Goal: Transaction & Acquisition: Purchase product/service

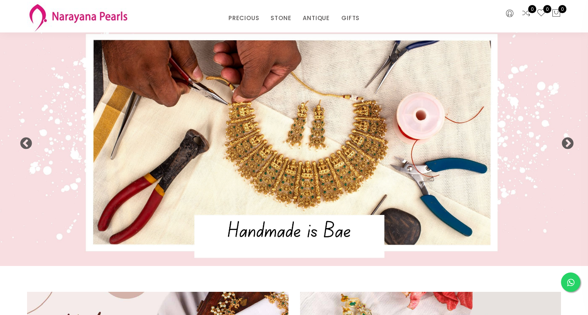
scroll to position [4, 0]
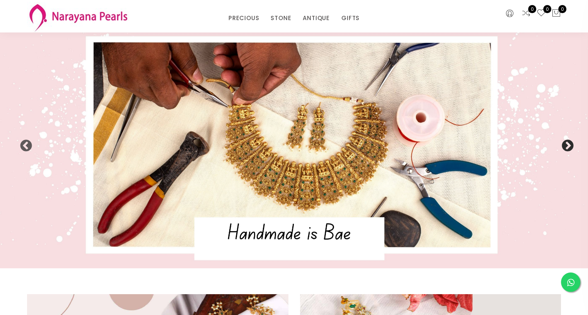
click at [568, 145] on button "Next" at bounding box center [565, 144] width 8 height 8
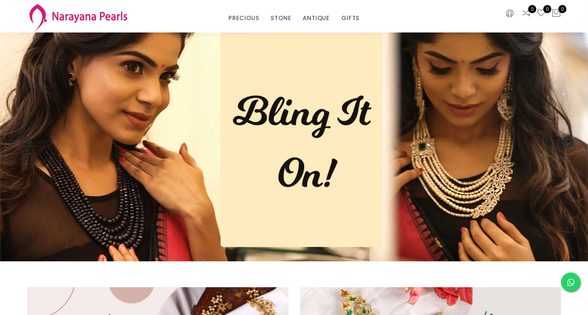
click at [568, 144] on button "Next" at bounding box center [565, 140] width 8 height 8
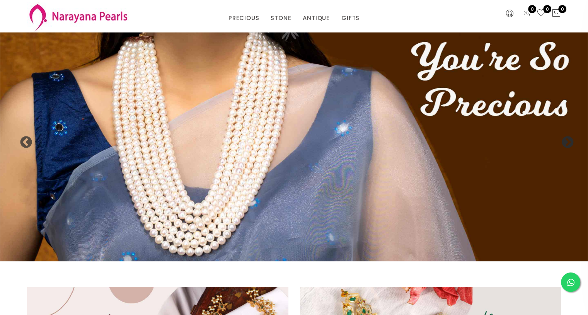
click at [568, 144] on button "Next" at bounding box center [565, 140] width 8 height 8
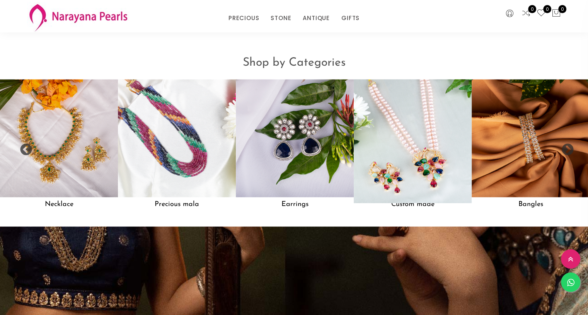
scroll to position [656, 0]
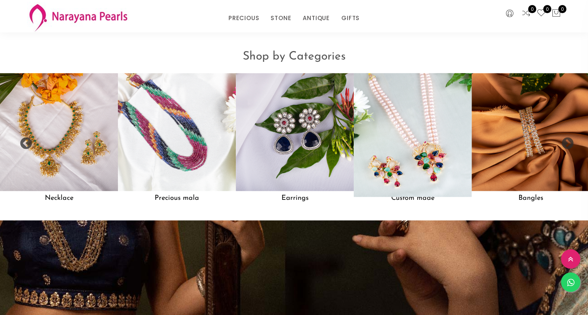
click at [434, 144] on img at bounding box center [413, 132] width 130 height 130
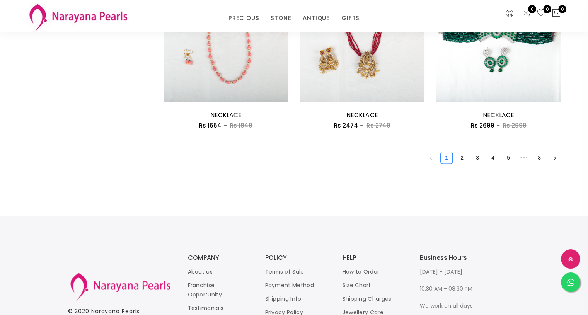
scroll to position [1121, 0]
click at [461, 156] on link "2" at bounding box center [462, 158] width 12 height 12
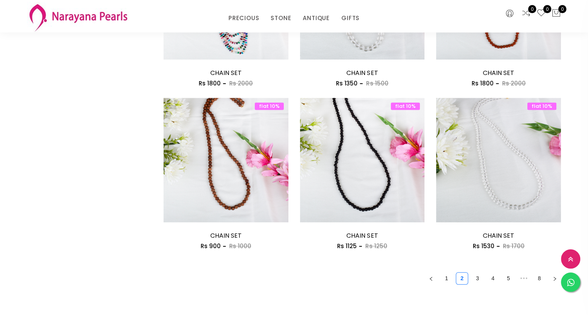
scroll to position [1033, 0]
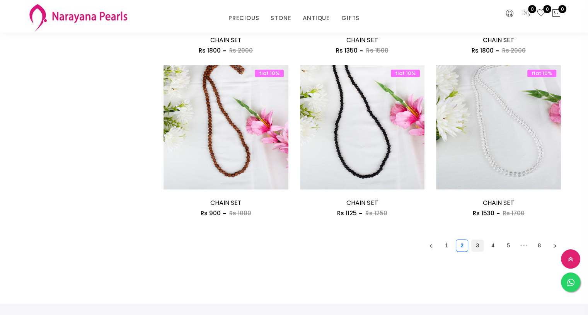
click at [480, 245] on link "3" at bounding box center [477, 246] width 12 height 12
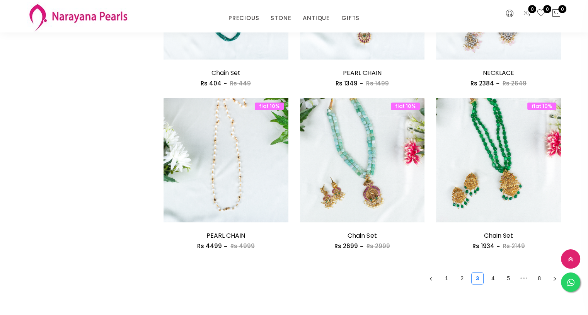
scroll to position [1002, 0]
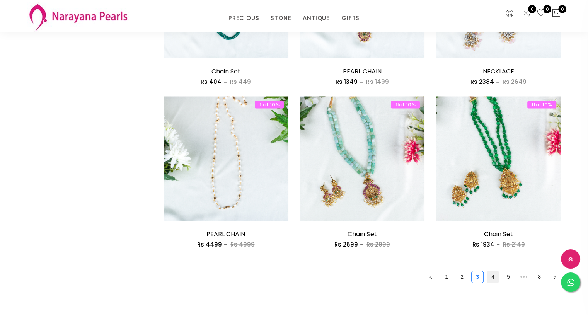
click at [492, 279] on link "4" at bounding box center [493, 277] width 12 height 12
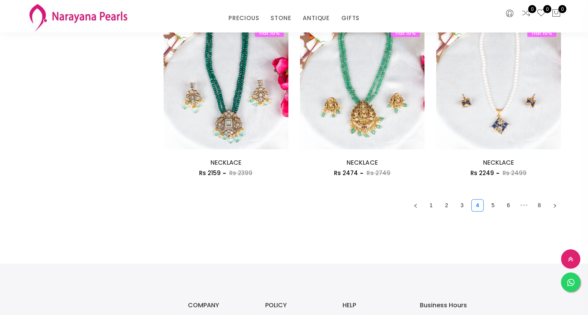
scroll to position [1076, 0]
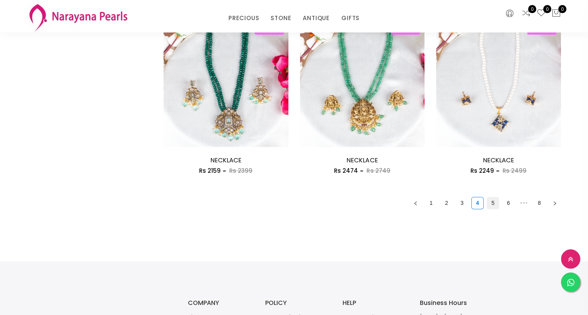
click at [491, 204] on link "5" at bounding box center [493, 203] width 12 height 12
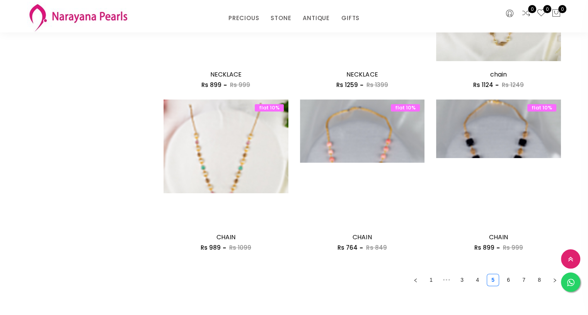
scroll to position [1000, 0]
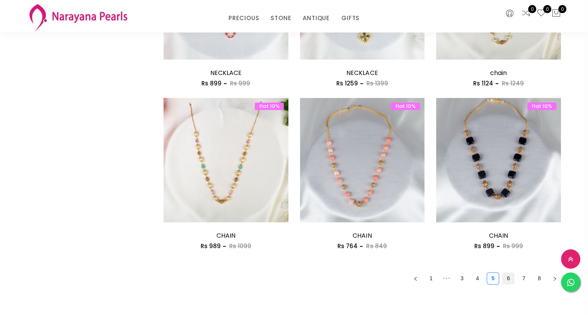
click at [509, 277] on link "6" at bounding box center [508, 278] width 12 height 12
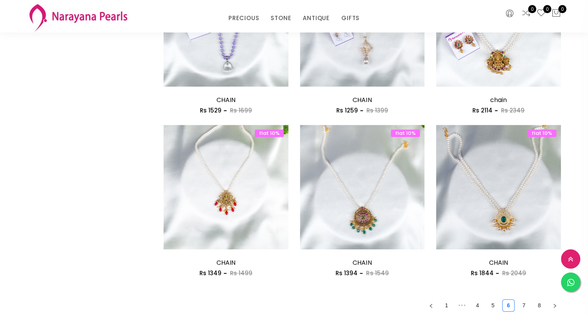
scroll to position [1017, 0]
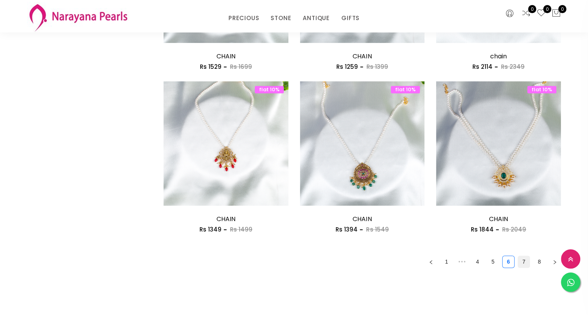
click at [521, 262] on link "7" at bounding box center [524, 262] width 12 height 12
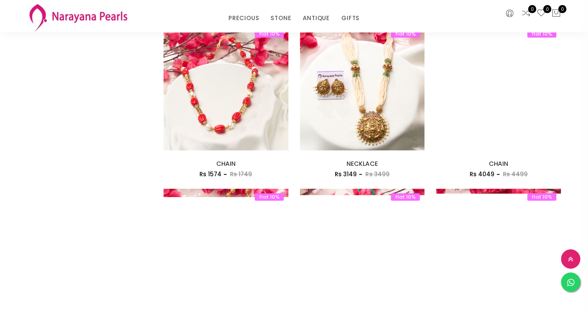
scroll to position [779, 0]
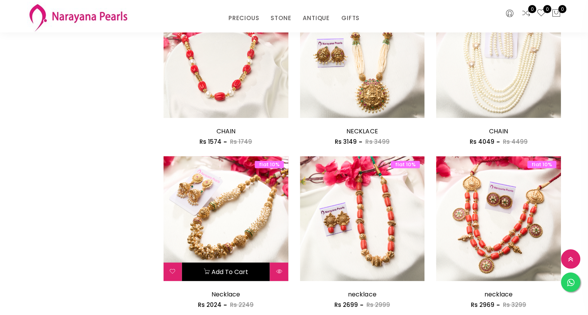
click at [228, 269] on button "Add to cart" at bounding box center [226, 271] width 88 height 19
click at [223, 218] on img at bounding box center [225, 218] width 125 height 125
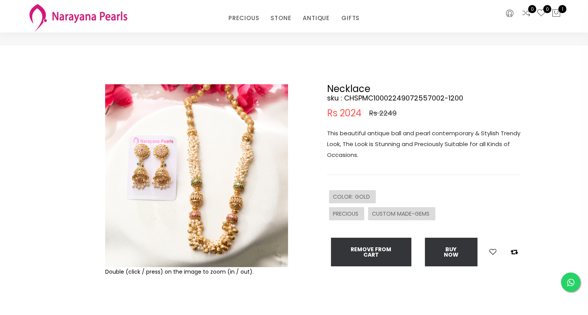
scroll to position [12, 0]
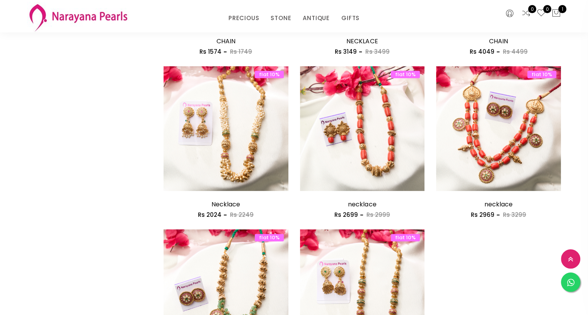
scroll to position [1187, 0]
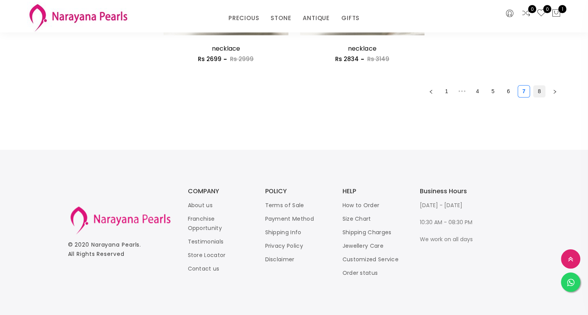
click at [540, 93] on link "8" at bounding box center [539, 91] width 12 height 12
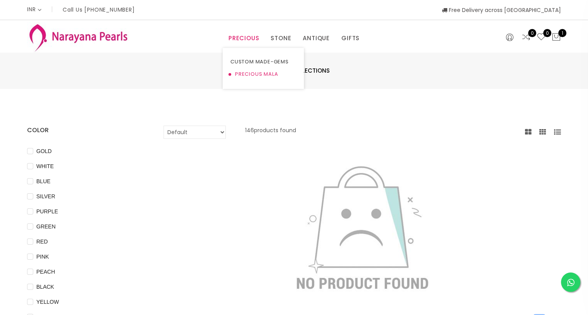
click at [248, 72] on link "PRECIOUS MALA" at bounding box center [263, 74] width 66 height 12
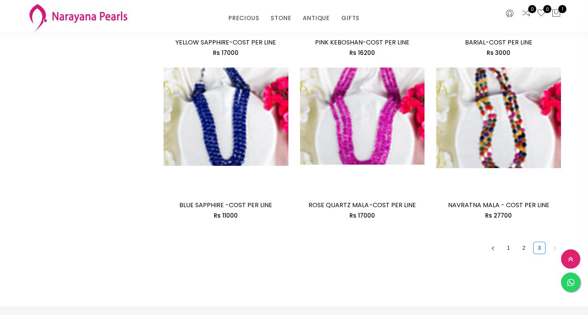
scroll to position [1057, 0]
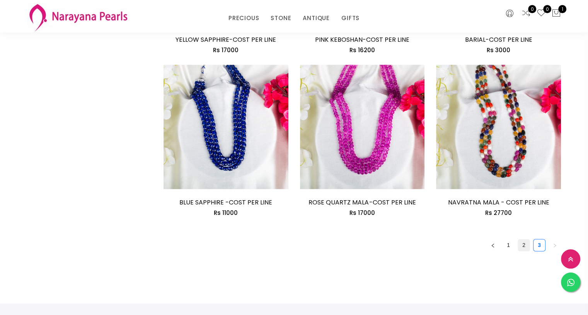
click at [521, 245] on link "2" at bounding box center [524, 245] width 12 height 12
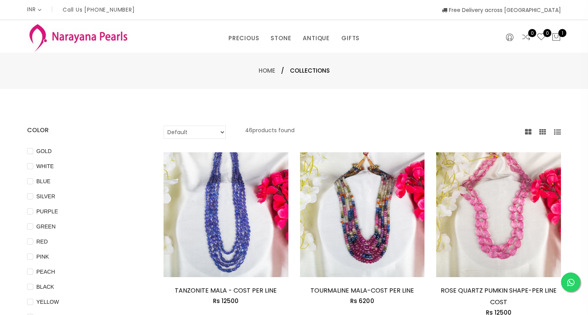
click at [62, 37] on img at bounding box center [78, 37] width 102 height 31
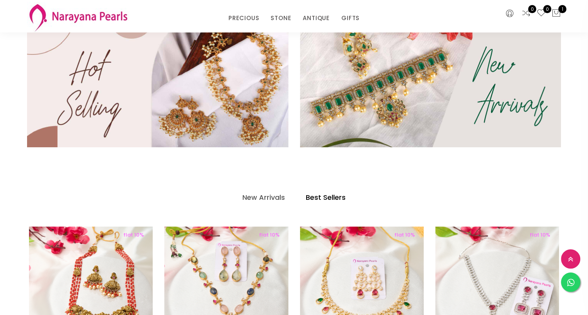
scroll to position [269, 0]
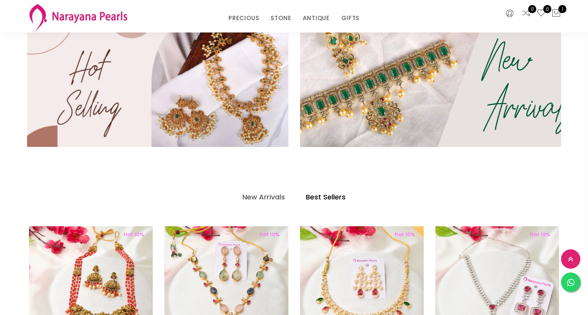
click at [405, 84] on img at bounding box center [430, 84] width 313 height 150
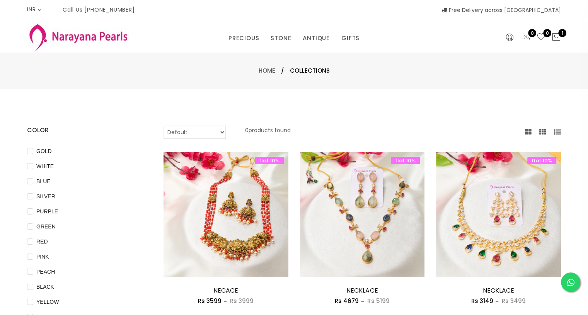
click at [106, 36] on img at bounding box center [78, 37] width 102 height 31
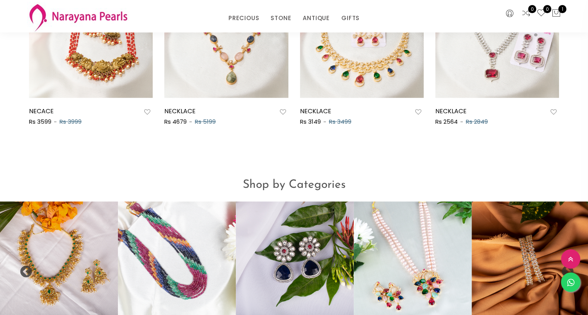
scroll to position [583, 0]
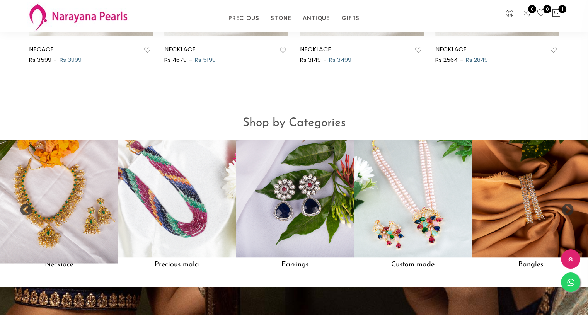
click at [61, 238] on img at bounding box center [59, 199] width 130 height 130
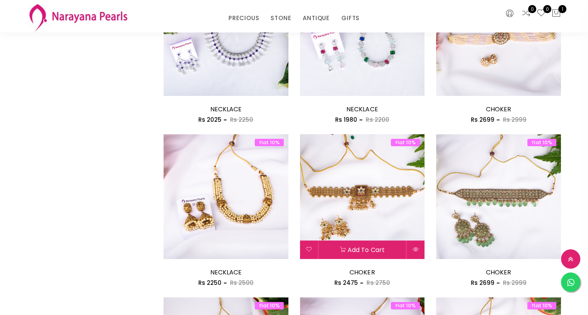
scroll to position [839, 0]
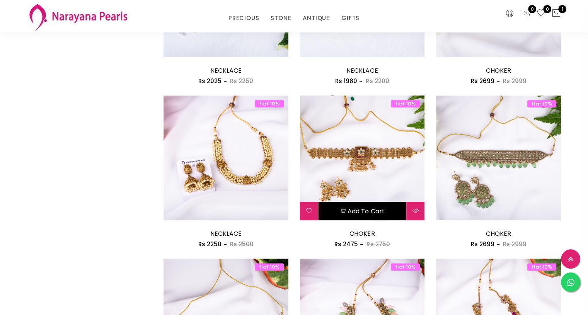
click at [353, 216] on button "Add to cart" at bounding box center [362, 211] width 88 height 19
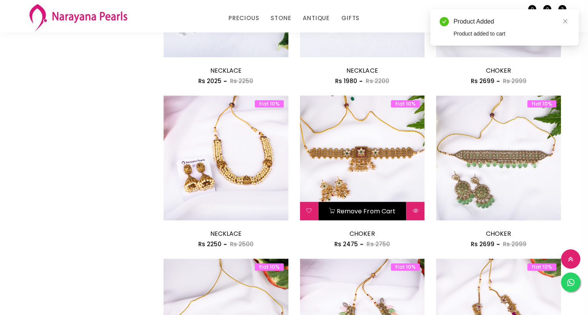
click at [353, 171] on img at bounding box center [362, 157] width 125 height 125
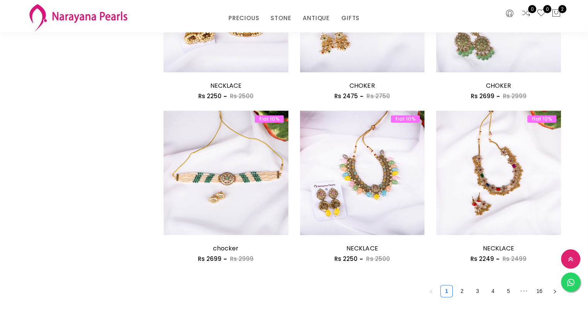
scroll to position [989, 0]
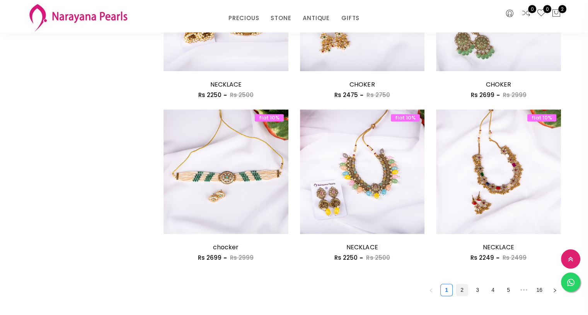
click at [463, 289] on link "2" at bounding box center [462, 290] width 12 height 12
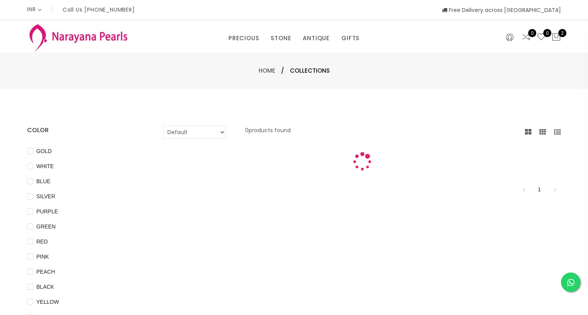
click at [463, 289] on div "Default Price - High to Low Price - Low to High 0 products found 1" at bounding box center [362, 288] width 409 height 325
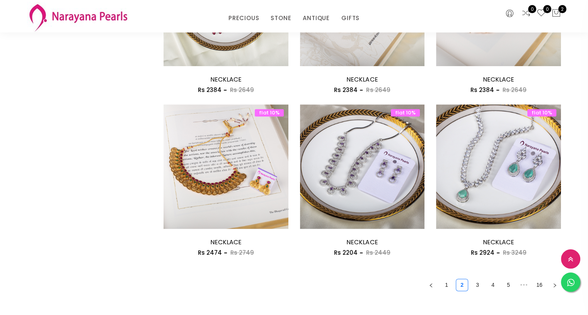
scroll to position [994, 0]
click at [478, 283] on link "3" at bounding box center [477, 285] width 12 height 12
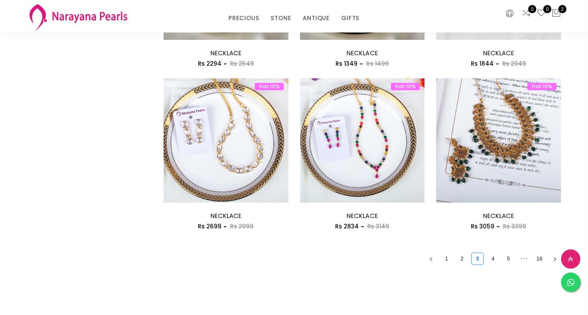
scroll to position [1021, 0]
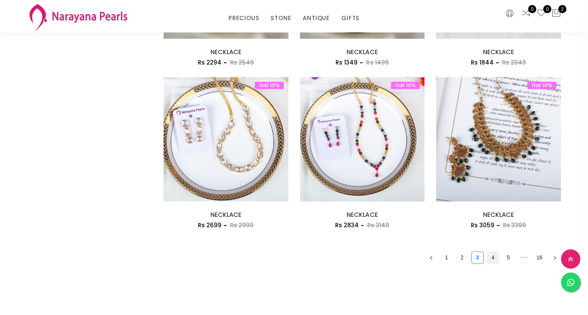
click at [493, 258] on link "4" at bounding box center [493, 258] width 12 height 12
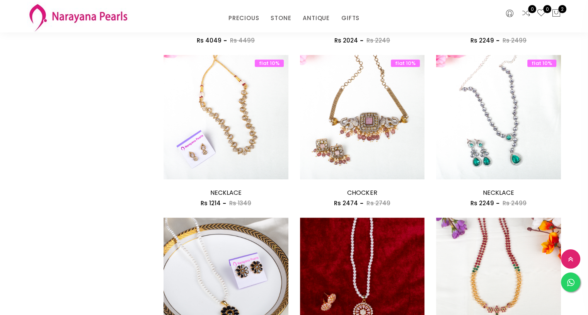
scroll to position [391, 0]
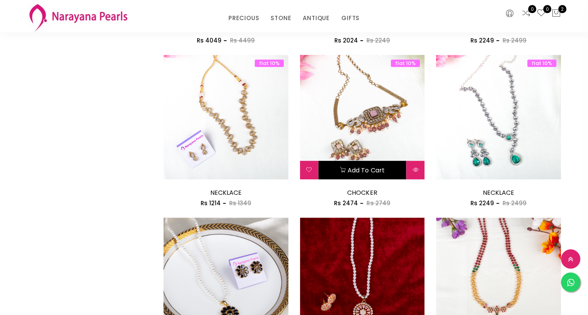
click at [358, 165] on button "Add to cart" at bounding box center [362, 170] width 88 height 19
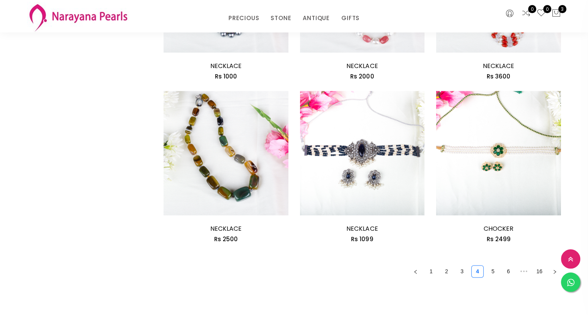
scroll to position [1008, 0]
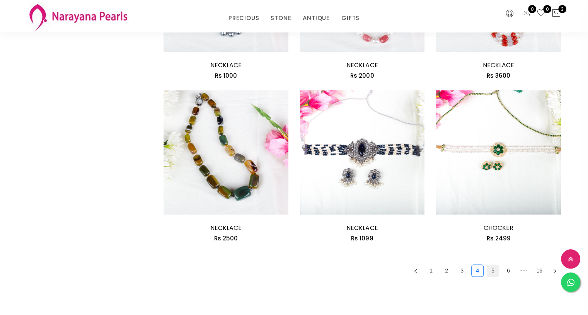
click at [492, 272] on link "5" at bounding box center [493, 271] width 12 height 12
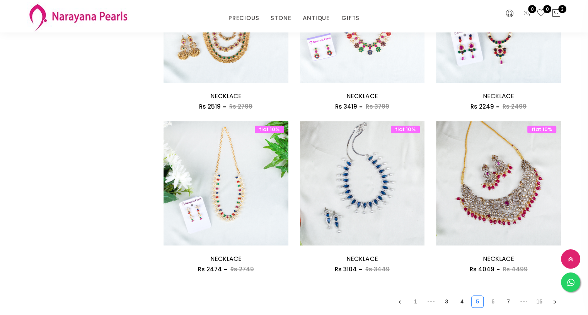
scroll to position [980, 0]
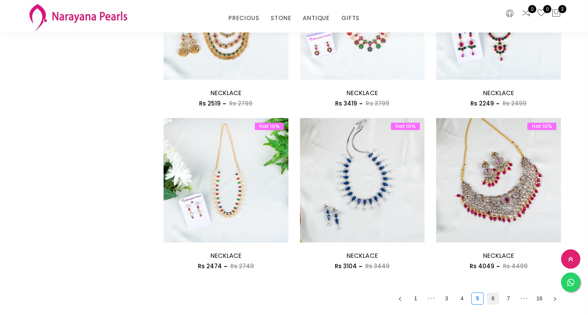
click at [495, 298] on link "6" at bounding box center [493, 299] width 12 height 12
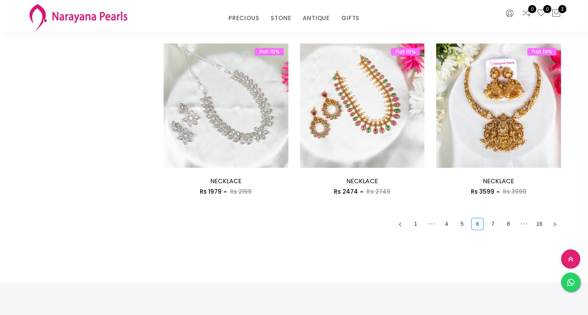
scroll to position [1055, 0]
click at [492, 220] on link "7" at bounding box center [493, 224] width 12 height 12
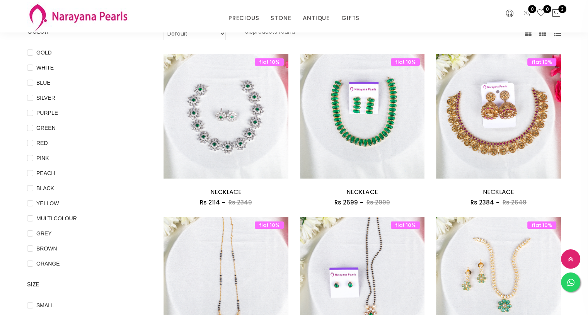
scroll to position [66, 0]
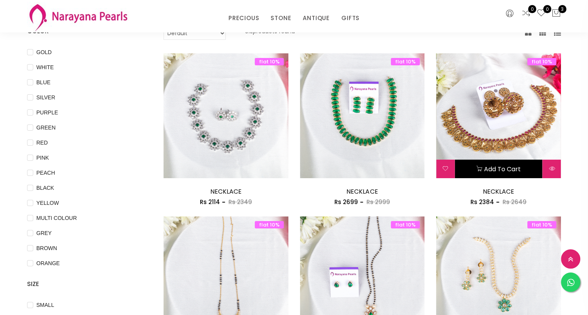
click at [500, 166] on button "Add to cart" at bounding box center [498, 169] width 88 height 19
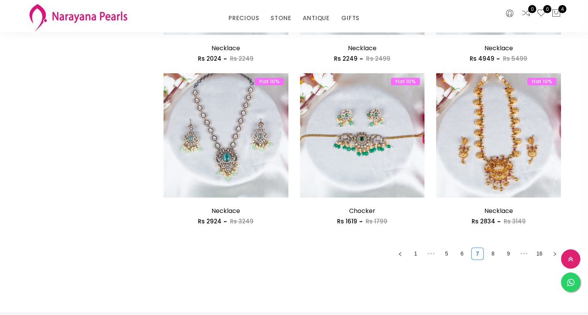
scroll to position [1025, 0]
click at [494, 255] on link "8" at bounding box center [493, 254] width 12 height 12
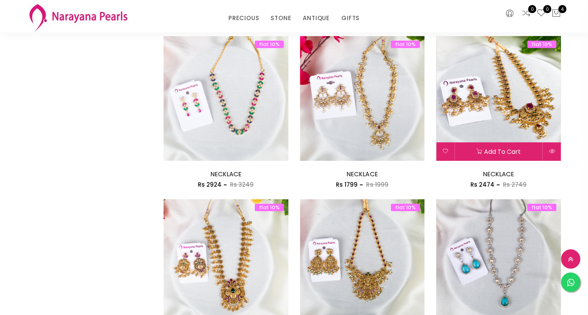
scroll to position [736, 0]
click at [521, 102] on img at bounding box center [498, 98] width 125 height 125
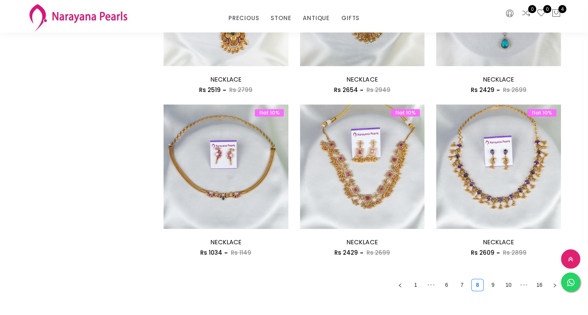
scroll to position [996, 0]
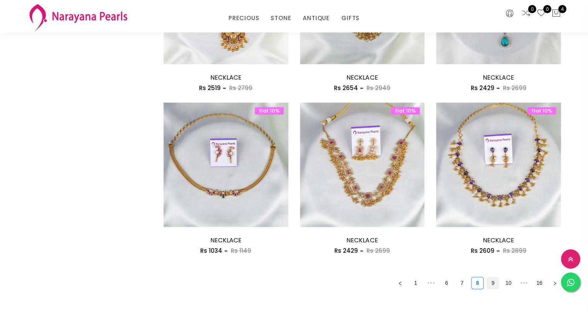
click at [493, 281] on link "9" at bounding box center [493, 283] width 12 height 12
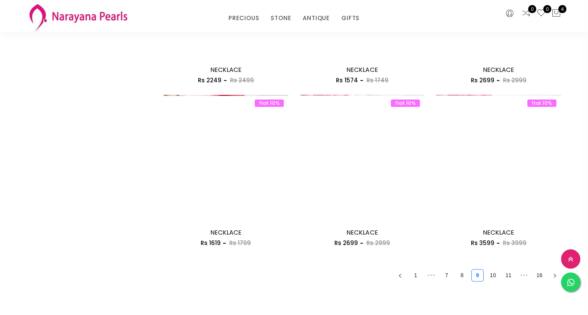
scroll to position [1004, 0]
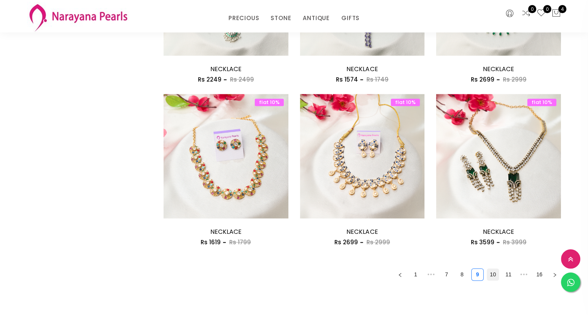
click at [491, 276] on link "10" at bounding box center [493, 275] width 12 height 12
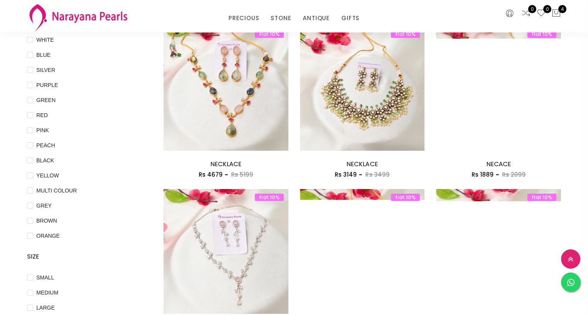
scroll to position [94, 0]
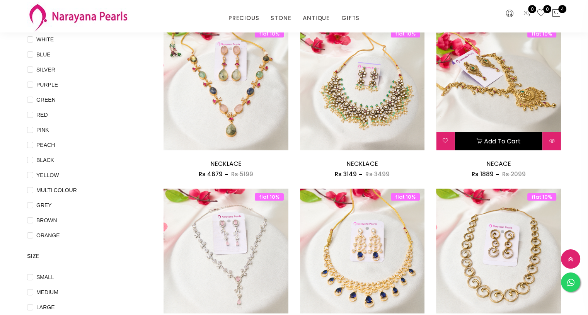
click at [498, 134] on button "Add to cart" at bounding box center [498, 141] width 88 height 19
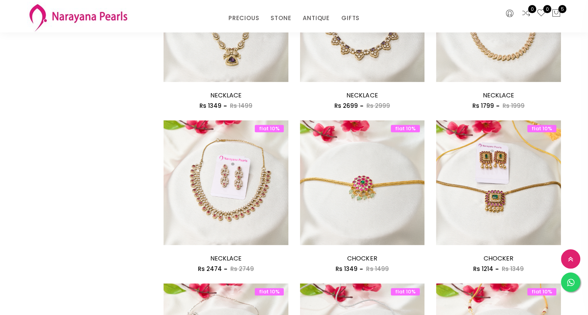
scroll to position [815, 0]
click at [433, 196] on div "flat 10% Add to cart CHOCKER Rs 1214 Rs 1349 flat 10% CHOCKER Rs 1214 Rs 1349 T…" at bounding box center [498, 201] width 136 height 163
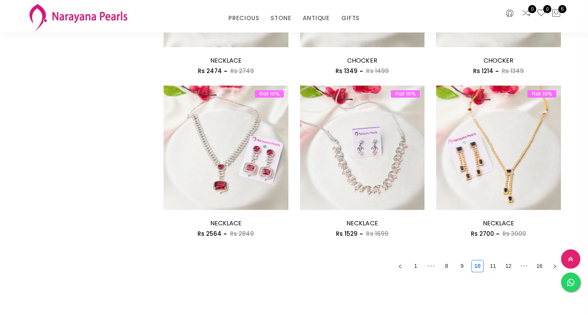
scroll to position [1016, 0]
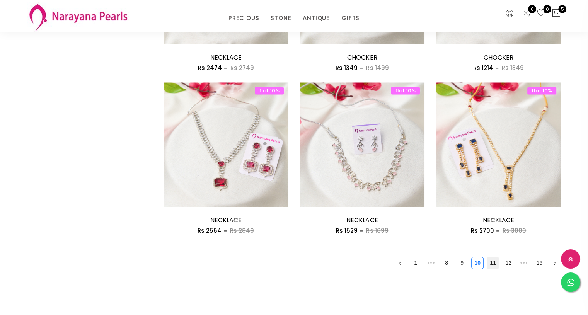
click at [488, 261] on link "11" at bounding box center [493, 263] width 12 height 12
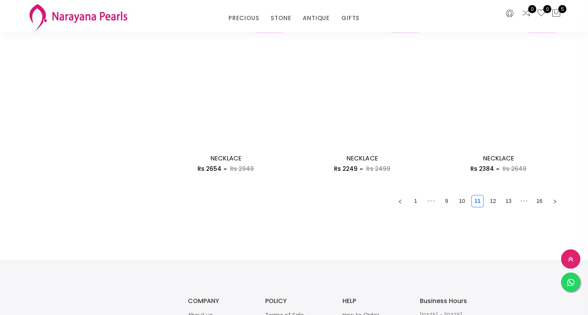
scroll to position [1077, 0]
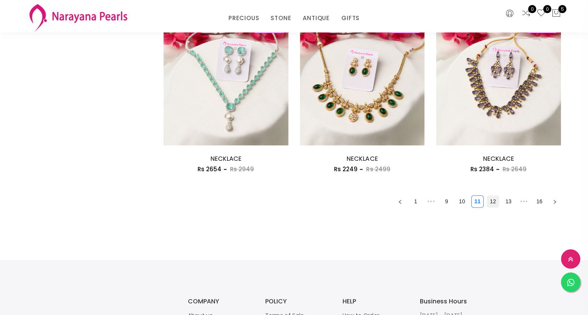
click at [492, 201] on link "12" at bounding box center [493, 202] width 12 height 12
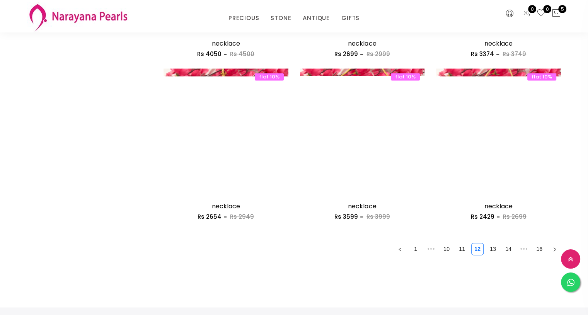
scroll to position [1030, 0]
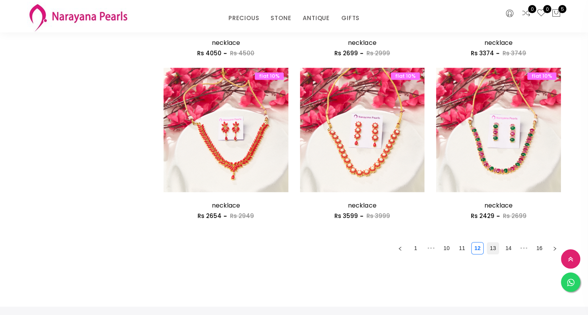
click at [496, 248] on link "13" at bounding box center [493, 248] width 12 height 12
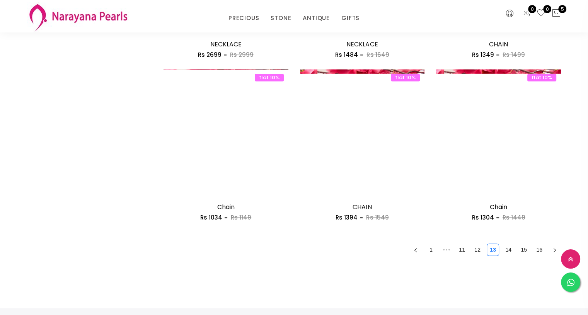
scroll to position [1102, 0]
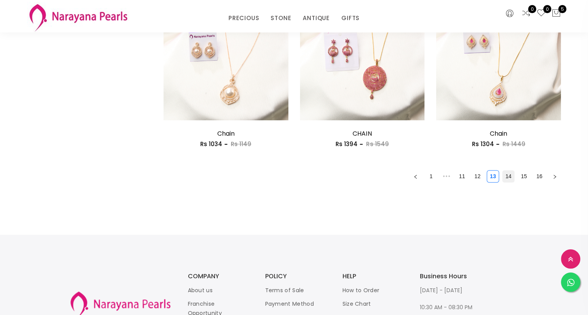
click at [513, 176] on link "14" at bounding box center [508, 176] width 12 height 12
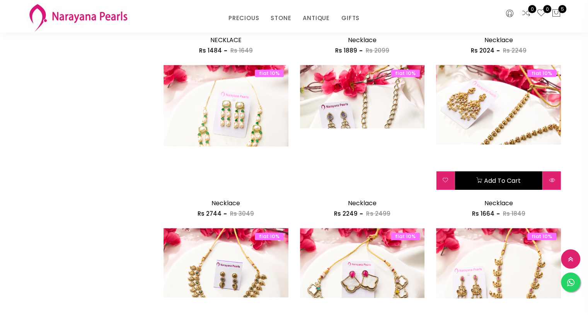
scroll to position [707, 0]
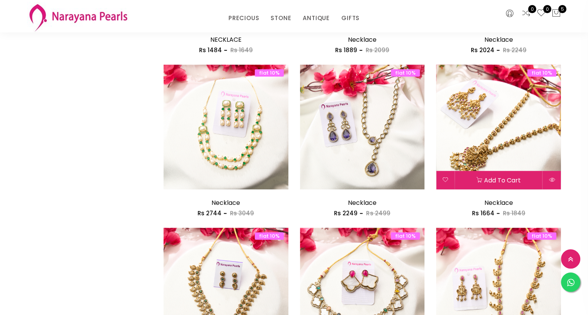
click at [507, 136] on img at bounding box center [498, 127] width 125 height 125
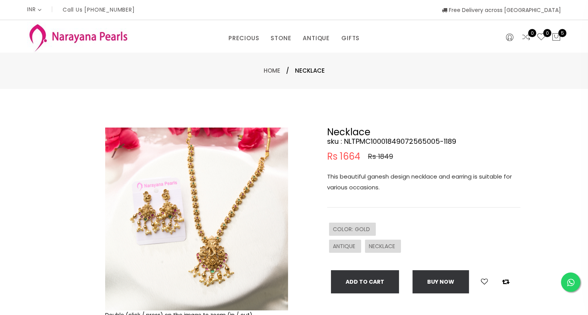
click at [206, 245] on img at bounding box center [196, 219] width 183 height 183
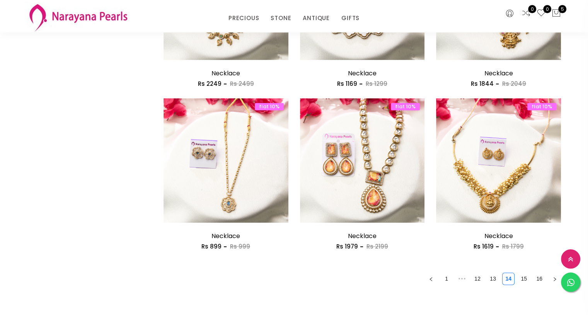
scroll to position [999, 0]
click at [522, 281] on link "15" at bounding box center [524, 279] width 12 height 12
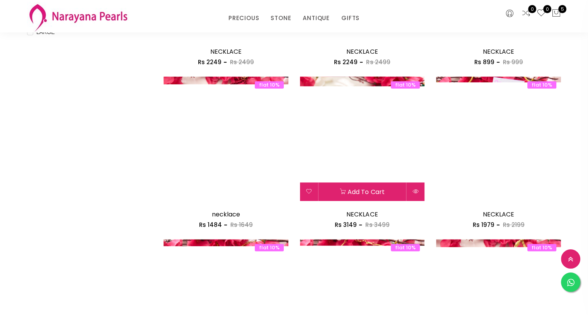
scroll to position [366, 0]
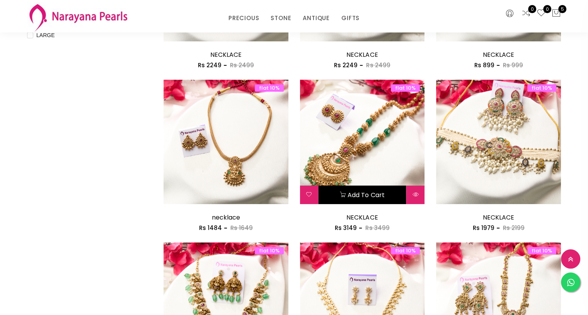
click at [357, 194] on button "Add to cart" at bounding box center [362, 194] width 88 height 19
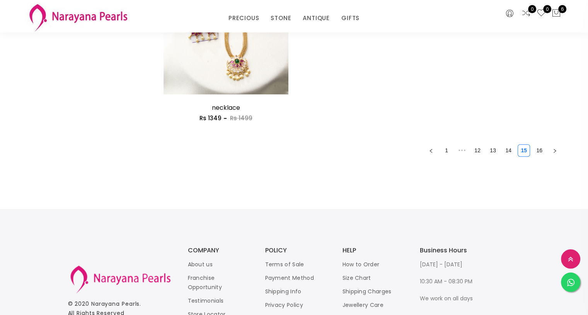
scroll to position [1128, 0]
click at [538, 149] on link "16" at bounding box center [539, 150] width 12 height 12
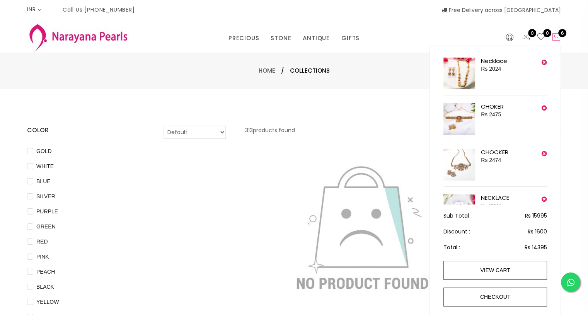
click at [558, 34] on span "6" at bounding box center [562, 33] width 8 height 8
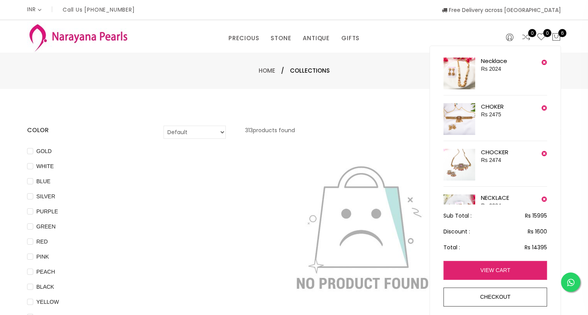
click at [488, 270] on link "view cart" at bounding box center [495, 270] width 104 height 19
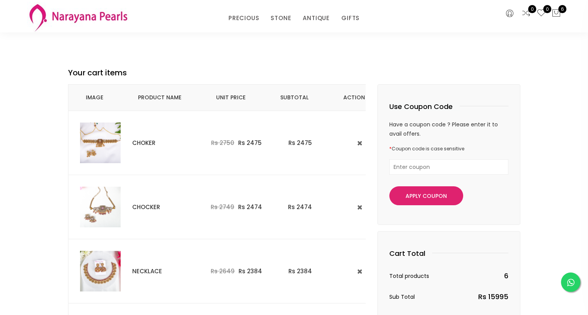
scroll to position [24, 0]
click at [317, 42] on link "EARRINGS / JHUMKAS" at bounding box center [338, 42] width 66 height 12
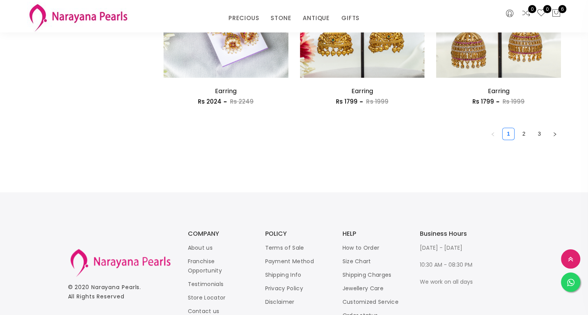
scroll to position [1145, 0]
click at [524, 131] on link "2" at bounding box center [524, 134] width 12 height 12
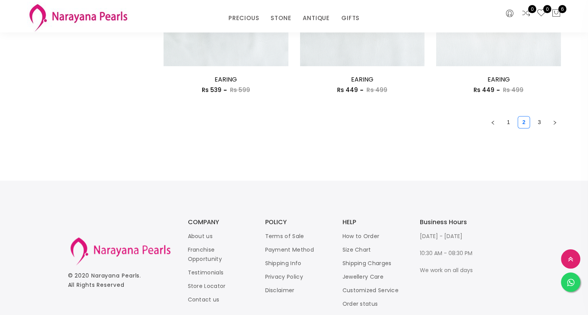
scroll to position [1157, 0]
click at [541, 122] on link "3" at bounding box center [539, 121] width 12 height 12
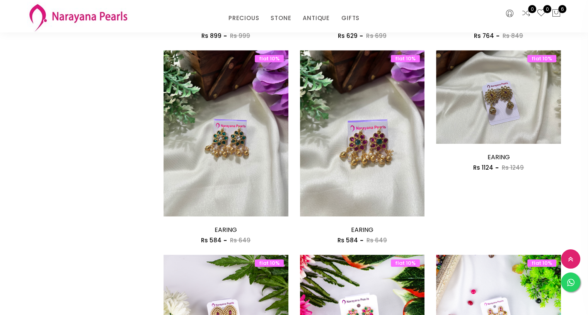
scroll to position [397, 0]
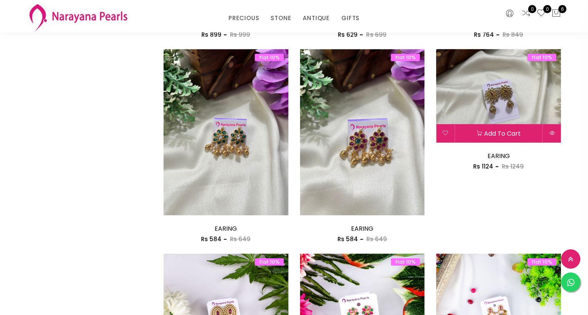
click at [502, 94] on img at bounding box center [498, 96] width 125 height 94
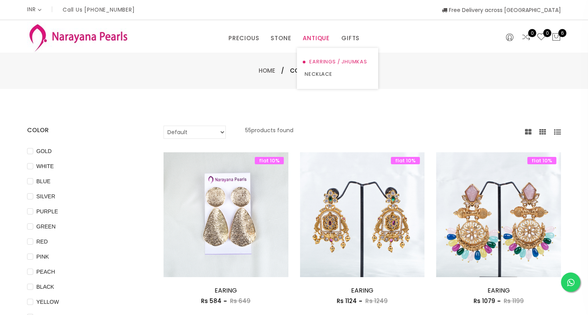
click at [313, 59] on link "EARRINGS / JHUMKAS" at bounding box center [338, 62] width 66 height 12
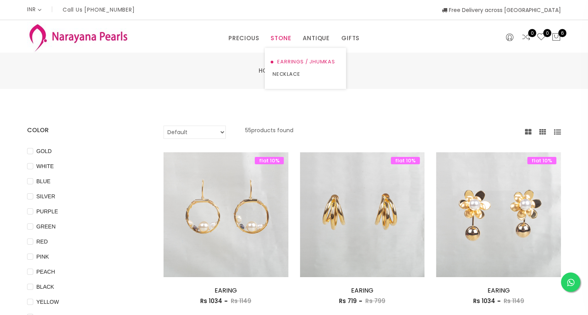
click at [286, 59] on link "EARRINGS / JHUMKAS" at bounding box center [305, 62] width 66 height 12
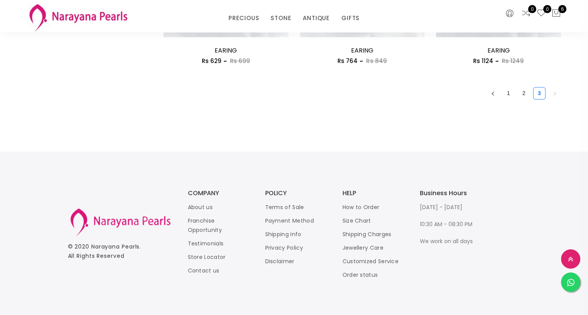
scroll to position [1187, 0]
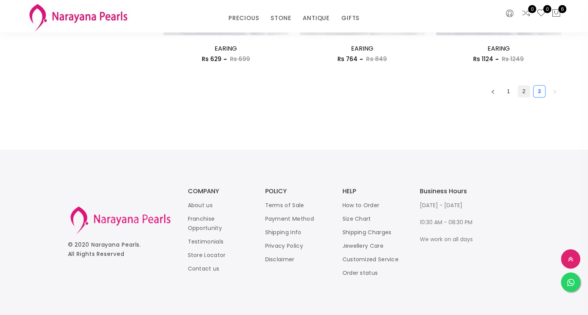
click at [523, 95] on link "2" at bounding box center [524, 91] width 12 height 12
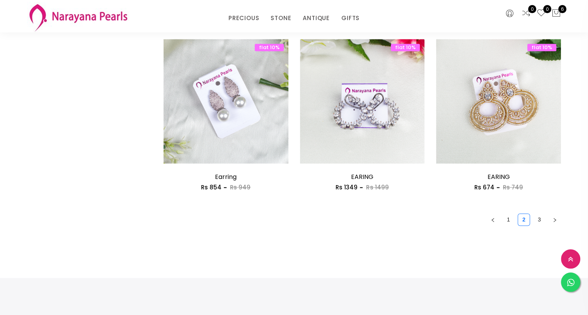
scroll to position [1060, 0]
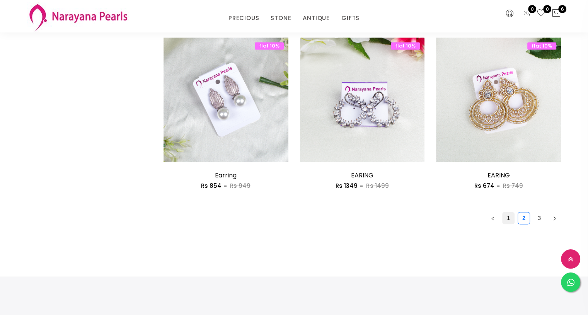
click at [509, 218] on link "1" at bounding box center [508, 218] width 12 height 12
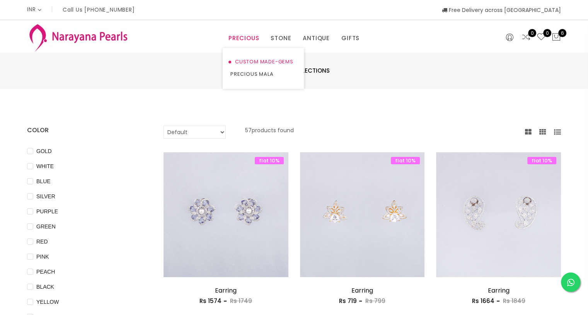
click at [252, 60] on link "CUSTOM MADE-GEMS" at bounding box center [263, 62] width 66 height 12
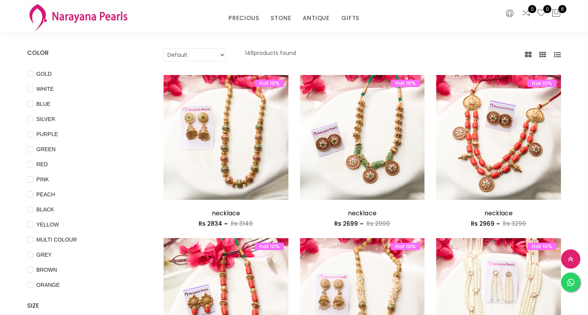
scroll to position [46, 0]
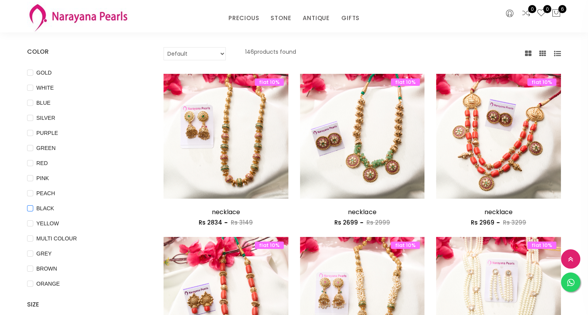
click at [29, 210] on input "BLACK" at bounding box center [30, 213] width 6 height 17
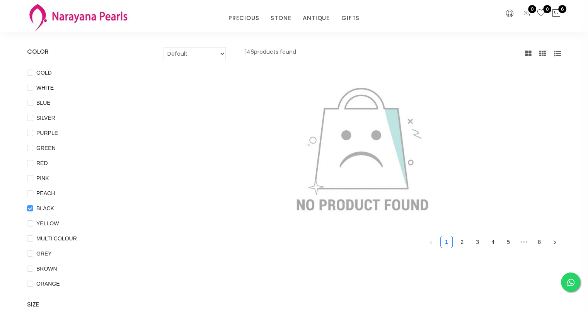
scroll to position [0, 0]
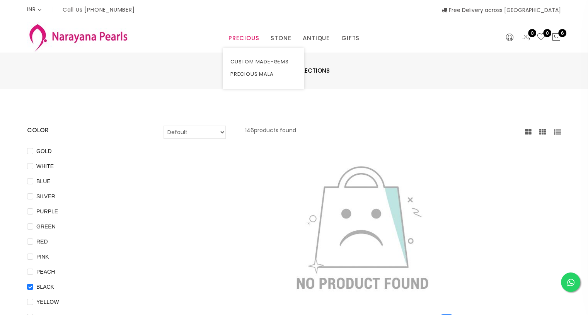
click at [241, 39] on link "PRECIOUS" at bounding box center [243, 38] width 31 height 12
click at [246, 74] on link "PRECIOUS MALA" at bounding box center [263, 74] width 66 height 12
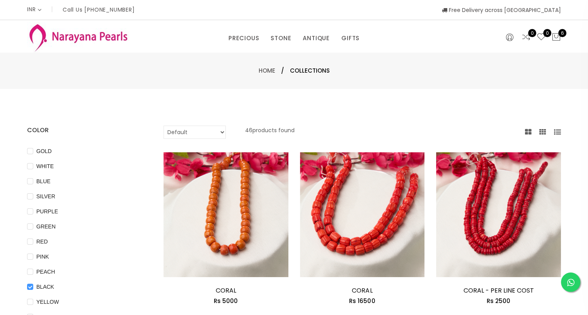
click at [31, 290] on input "BLACK" at bounding box center [30, 292] width 6 height 17
checkbox input "false"
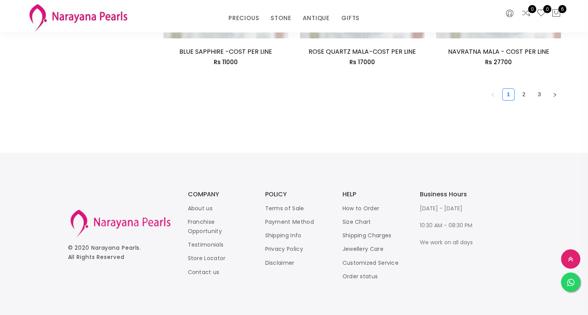
scroll to position [1209, 0]
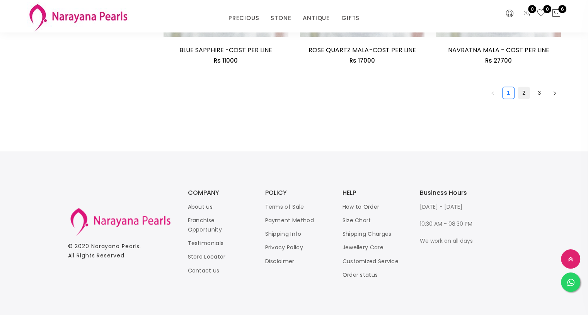
click at [527, 91] on link "2" at bounding box center [524, 93] width 12 height 12
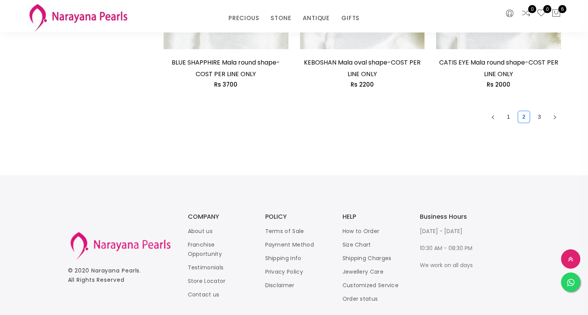
scroll to position [1244, 0]
click at [535, 110] on link "3" at bounding box center [539, 116] width 12 height 12
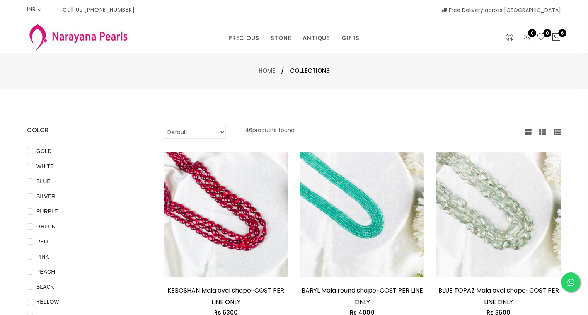
click at [112, 37] on div "PRECIOUS CUSTOM MADE-GEMS PRECIOUS [PERSON_NAME] EARRINGS / JHUMKAS NECKLACE AN…" at bounding box center [294, 36] width 364 height 15
click at [65, 39] on img at bounding box center [78, 37] width 102 height 31
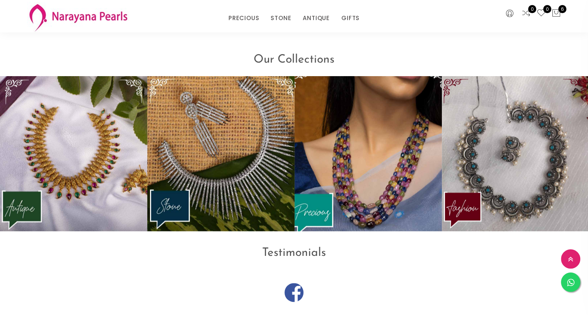
scroll to position [960, 0]
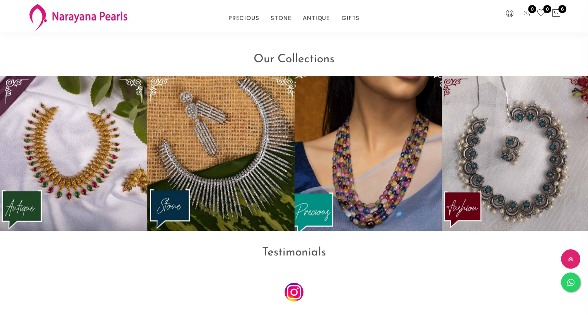
click at [310, 206] on img at bounding box center [368, 153] width 162 height 170
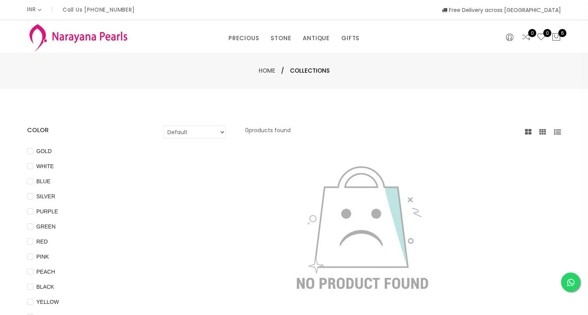
click at [104, 35] on img at bounding box center [78, 37] width 102 height 31
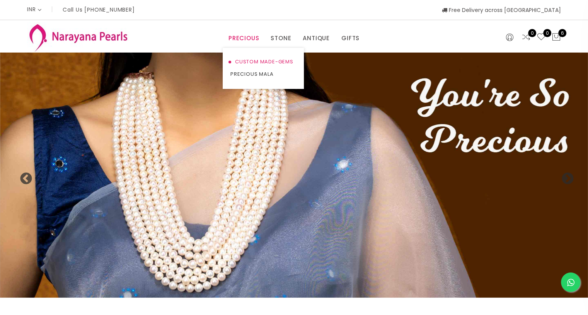
click at [247, 65] on link "CUSTOM MADE-GEMS" at bounding box center [263, 62] width 66 height 12
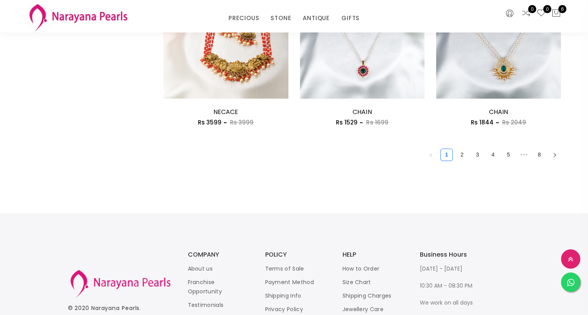
scroll to position [1125, 0]
click at [461, 156] on link "2" at bounding box center [462, 154] width 12 height 12
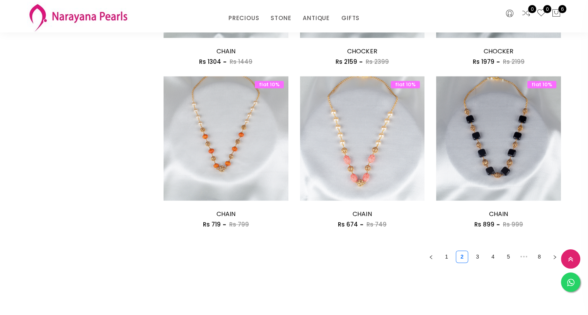
scroll to position [1023, 0]
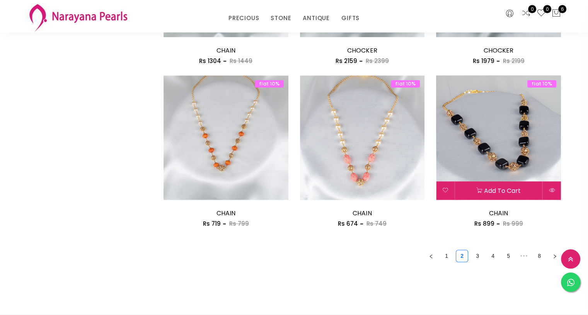
click at [507, 134] on img at bounding box center [498, 137] width 125 height 125
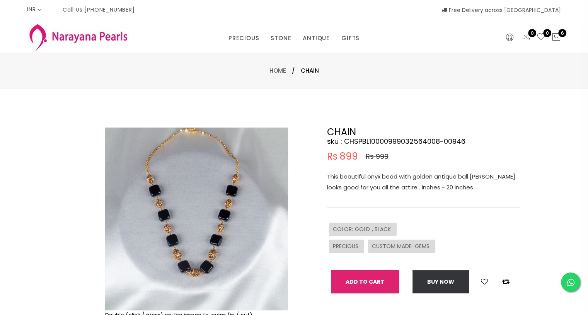
click at [377, 284] on button "Add To Cart" at bounding box center [365, 281] width 68 height 23
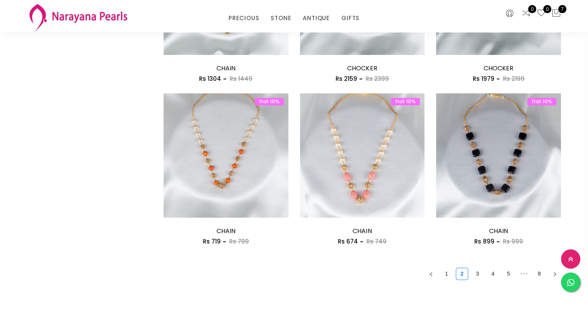
scroll to position [1006, 0]
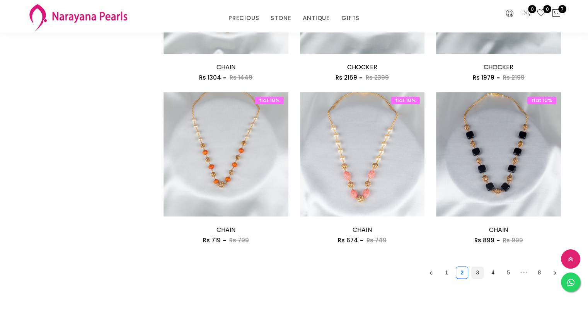
click at [477, 272] on link "3" at bounding box center [477, 273] width 12 height 12
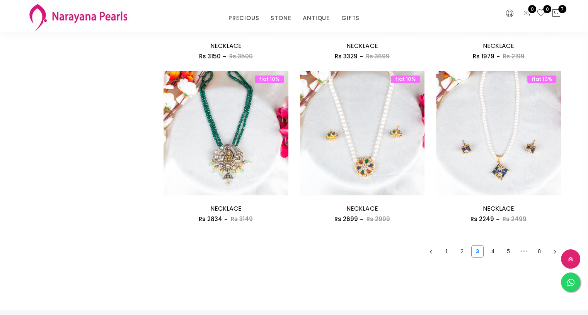
scroll to position [1028, 0]
click at [493, 251] on link "4" at bounding box center [493, 251] width 12 height 12
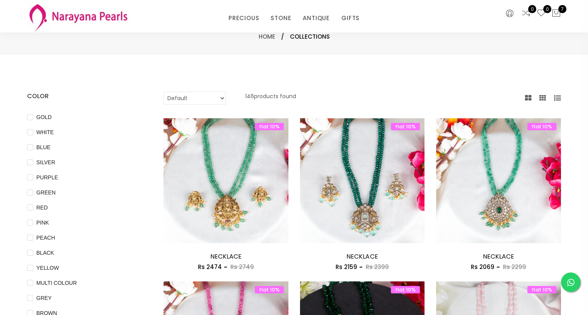
scroll to position [2, 0]
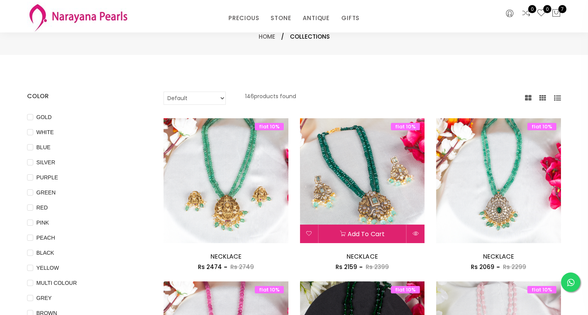
click at [381, 196] on img at bounding box center [362, 180] width 125 height 125
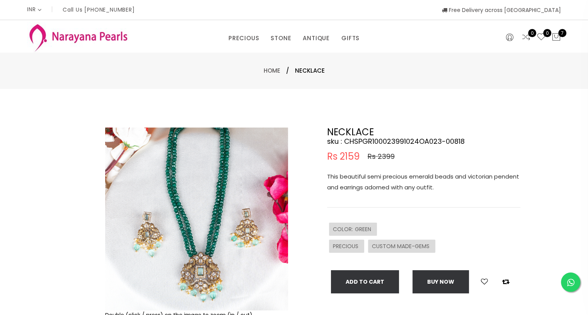
click at [82, 35] on img at bounding box center [78, 37] width 102 height 31
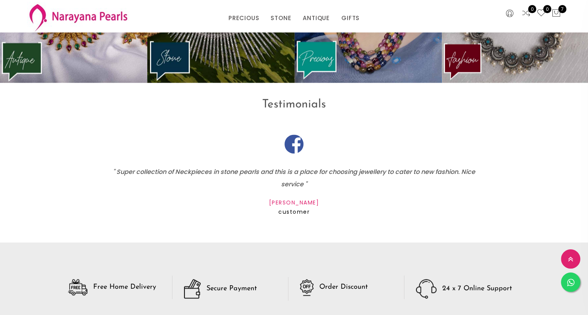
scroll to position [1024, 0]
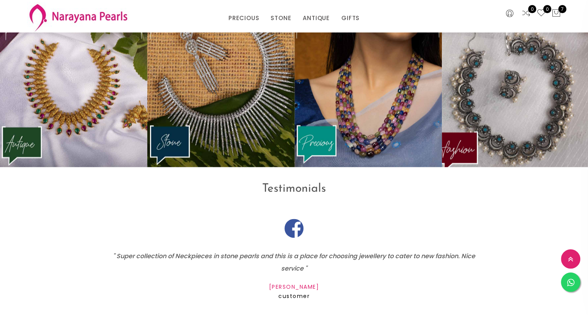
click at [502, 95] on img at bounding box center [515, 89] width 162 height 170
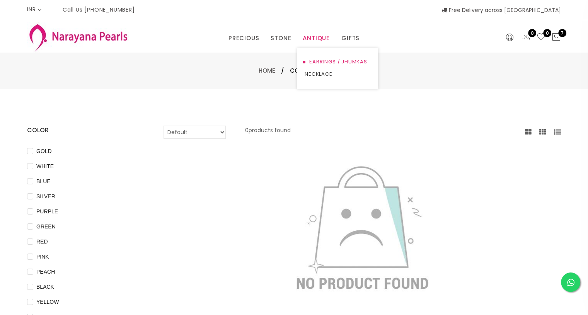
click at [317, 59] on link "EARRINGS / JHUMKAS" at bounding box center [338, 62] width 66 height 12
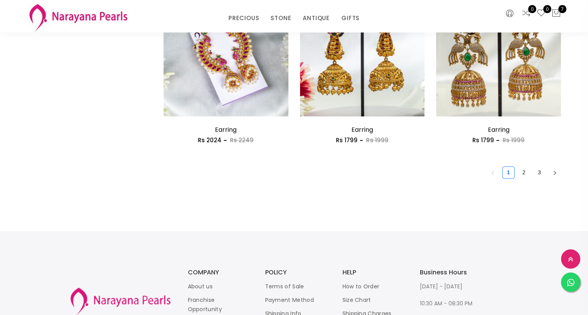
scroll to position [1106, 0]
click at [526, 169] on link "2" at bounding box center [524, 172] width 12 height 12
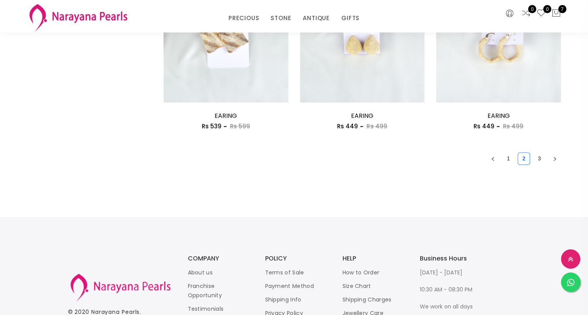
scroll to position [1120, 0]
click at [538, 157] on link "3" at bounding box center [539, 158] width 12 height 12
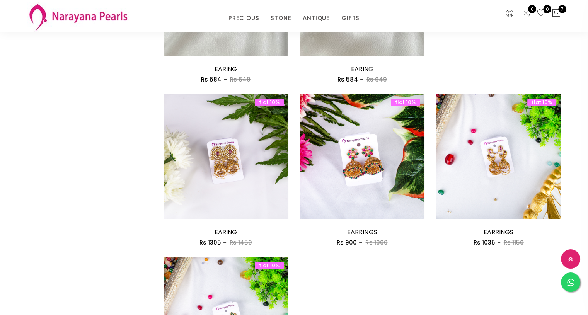
scroll to position [553, 0]
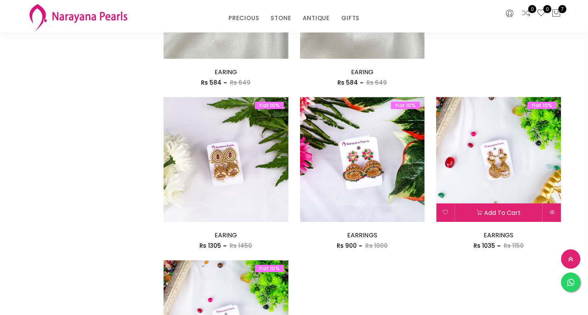
click at [518, 167] on img at bounding box center [498, 159] width 125 height 125
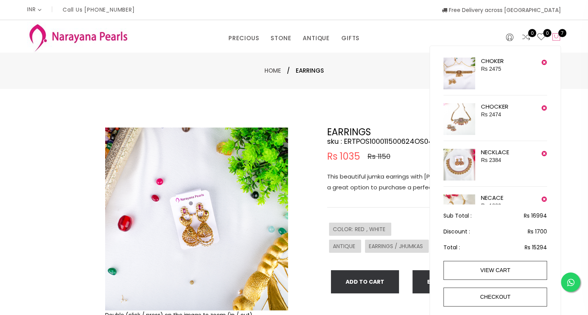
click at [560, 34] on span "7" at bounding box center [562, 33] width 8 height 8
